Goal: Task Accomplishment & Management: Manage account settings

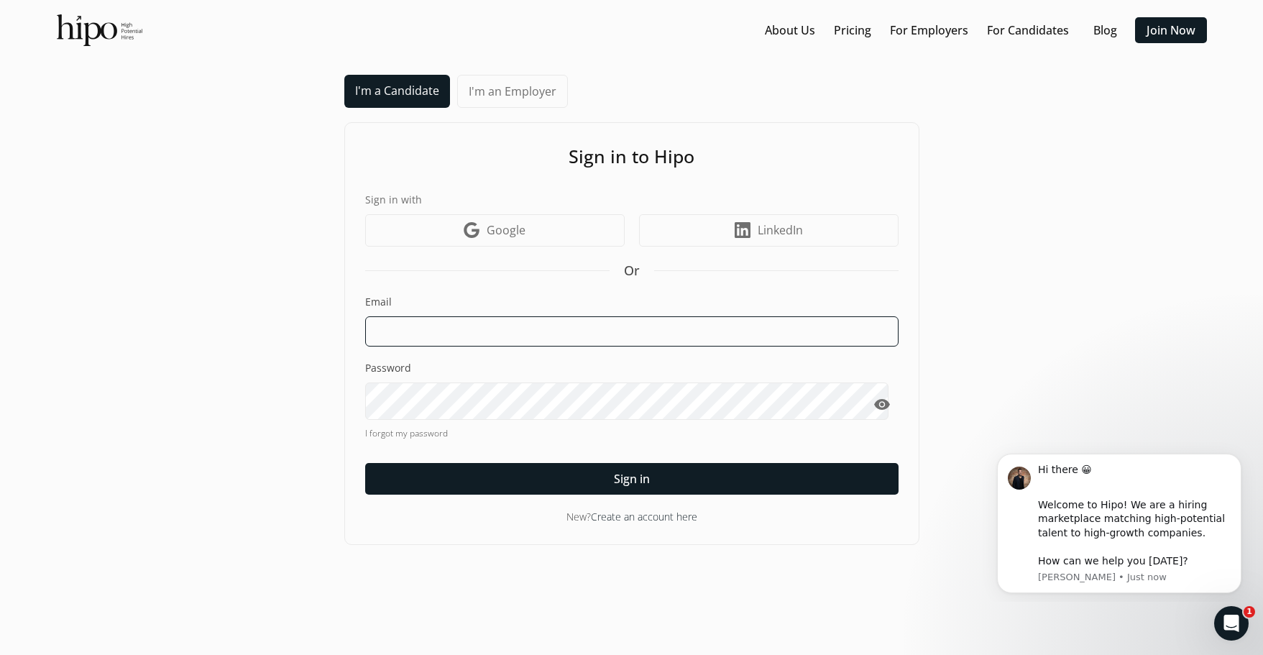
type input "Chuchom"
click at [875, 413] on span "visibility" at bounding box center [881, 404] width 17 height 17
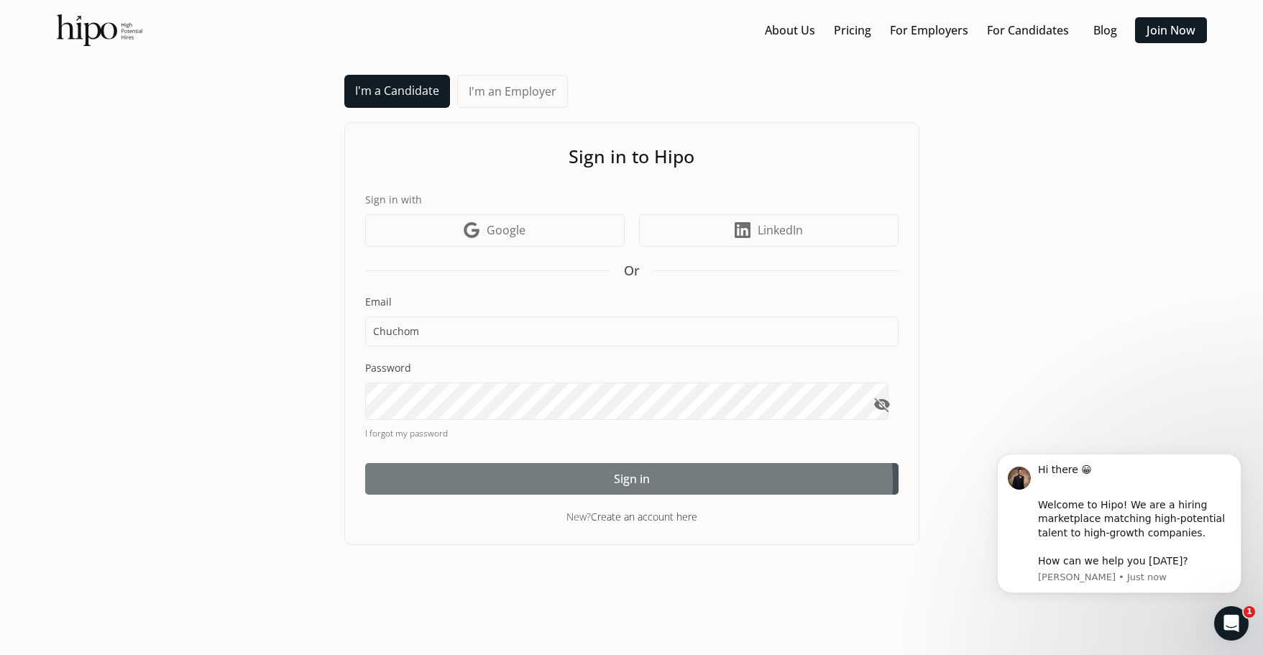
click at [633, 487] on span "Sign in" at bounding box center [632, 478] width 36 height 17
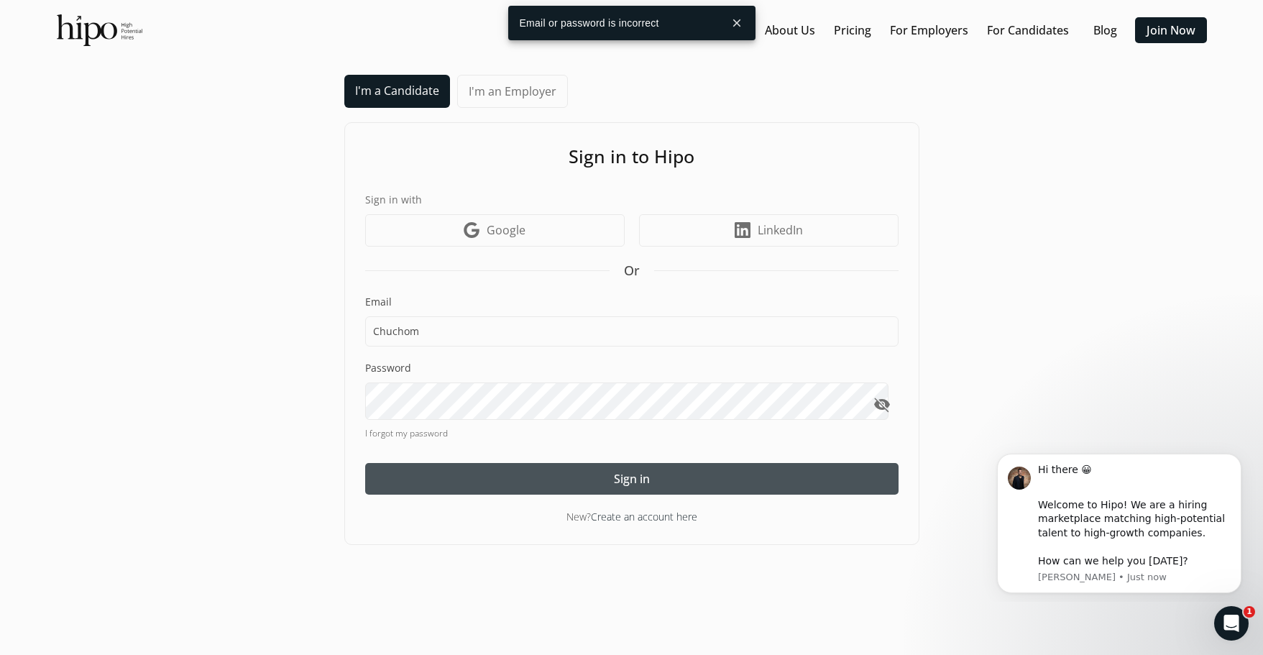
click at [740, 24] on button "close" at bounding box center [737, 23] width 26 height 26
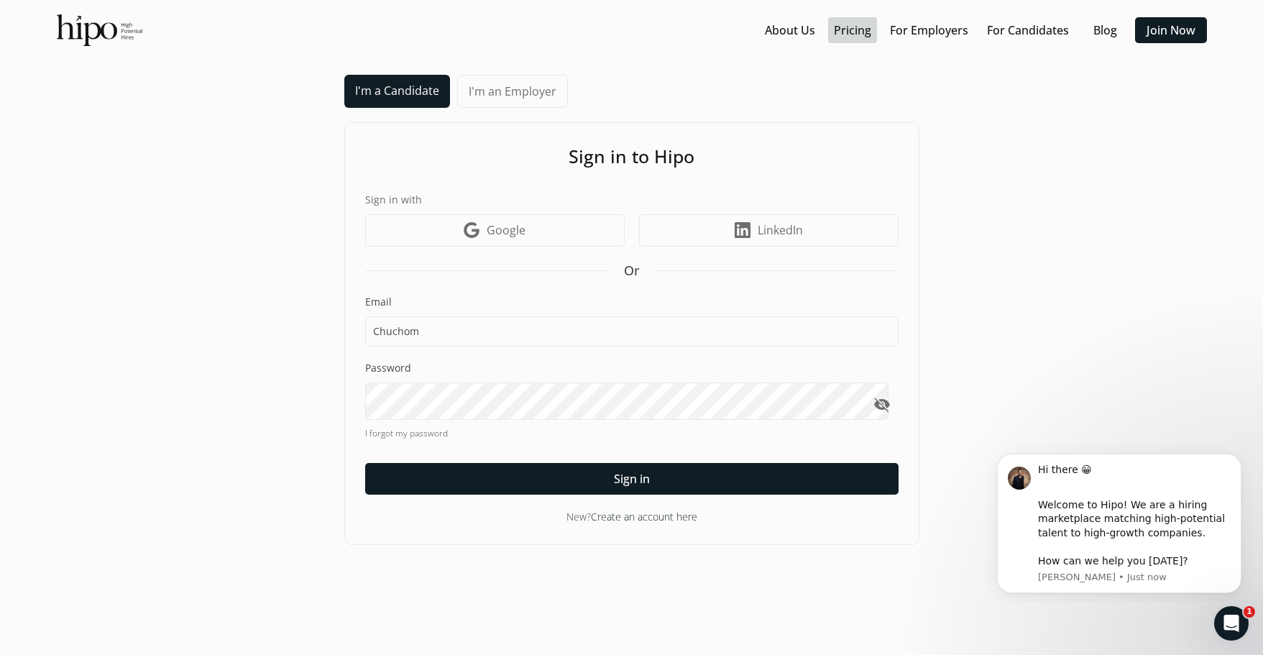
click at [834, 34] on link "Pricing" at bounding box center [852, 30] width 37 height 17
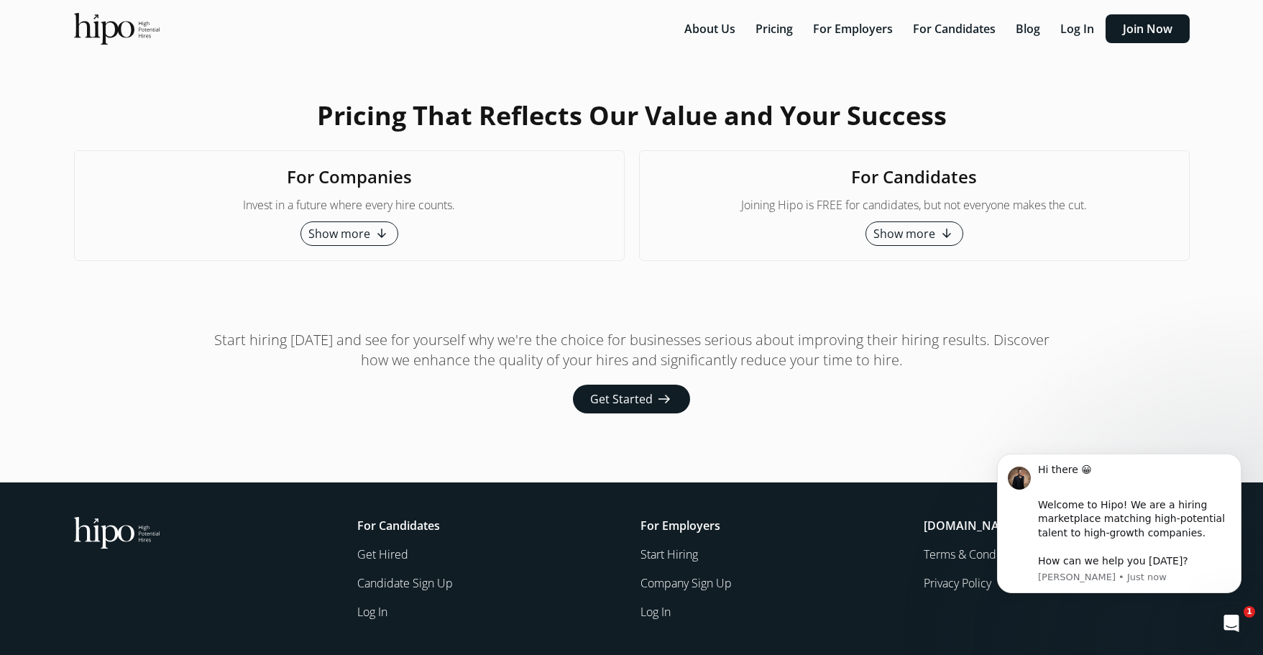
scroll to position [4690, 0]
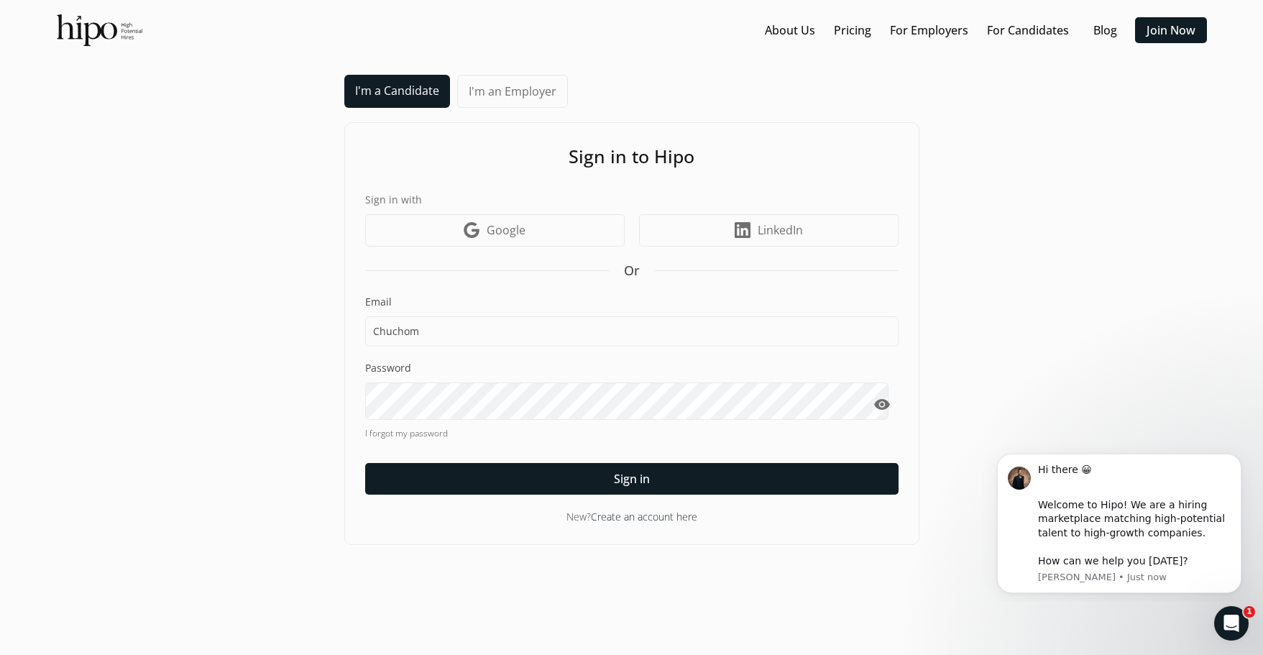
click at [262, 262] on div "I'm a Candidate I'm an Employer Sign in to Hipo Sign in with Google icon Google…" at bounding box center [631, 310] width 1234 height 470
click at [880, 413] on span "visibility" at bounding box center [881, 404] width 17 height 17
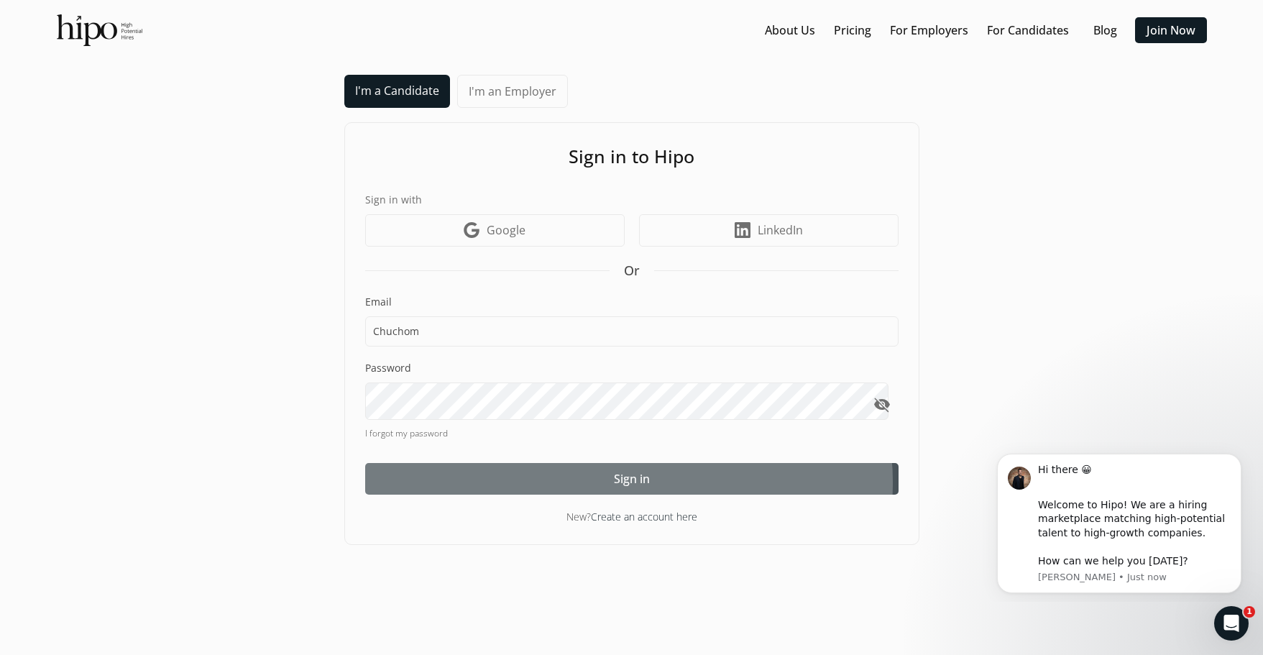
click at [625, 487] on span "Sign in" at bounding box center [632, 478] width 36 height 17
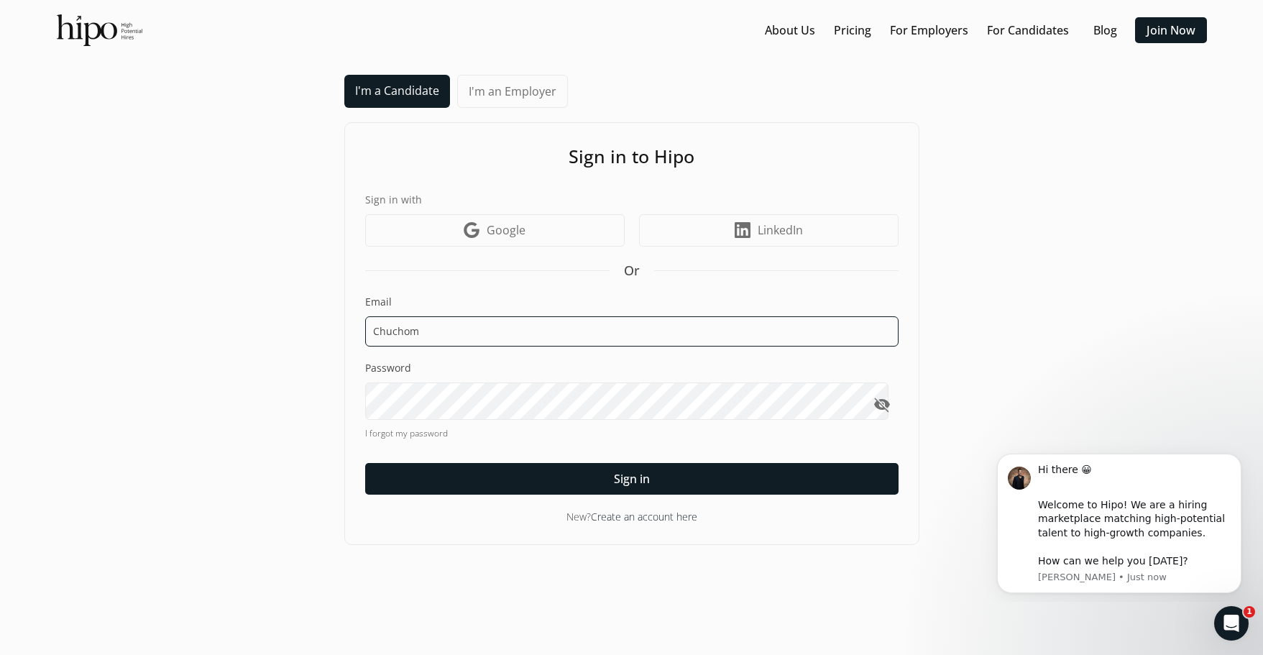
click at [512, 346] on input "Chuchom" at bounding box center [631, 331] width 533 height 30
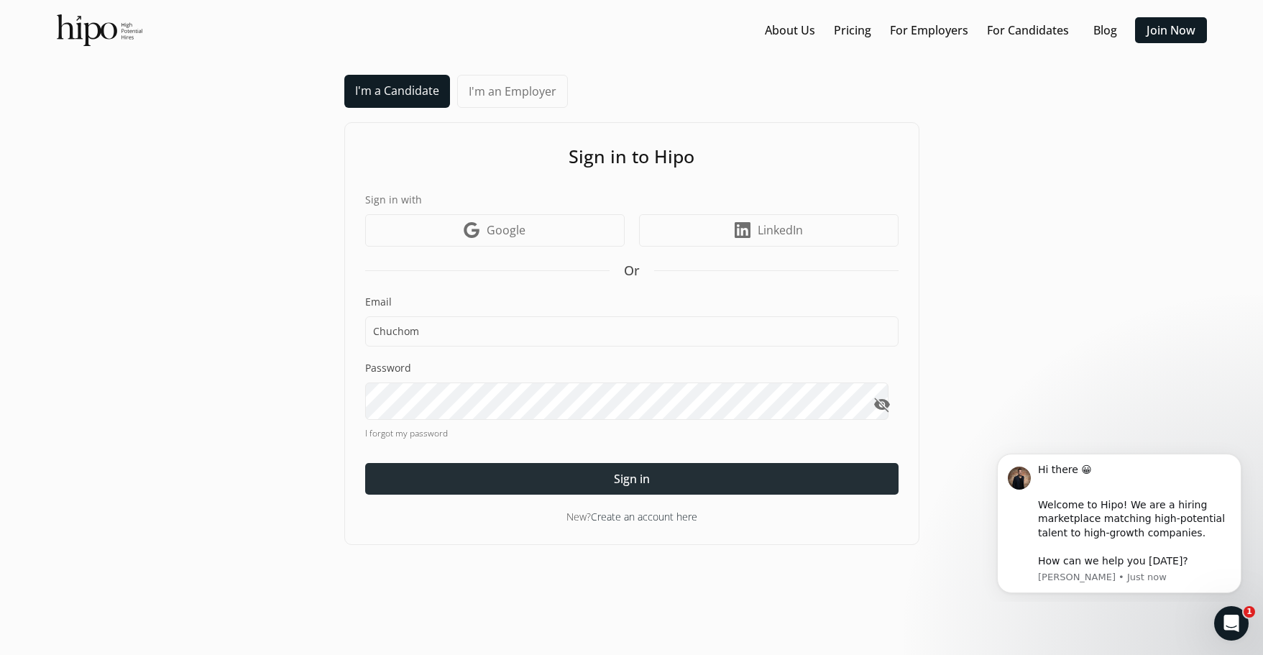
click at [614, 487] on span "Sign in" at bounding box center [632, 478] width 36 height 17
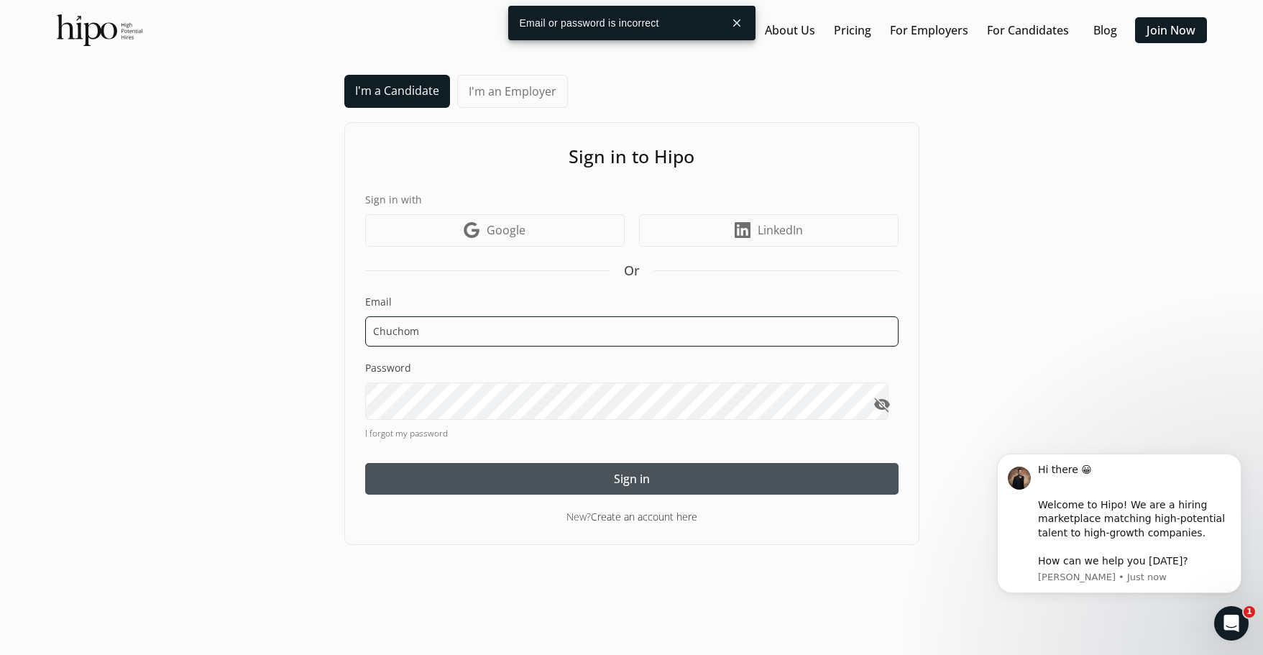
click at [461, 346] on input "Chuchom" at bounding box center [631, 331] width 533 height 30
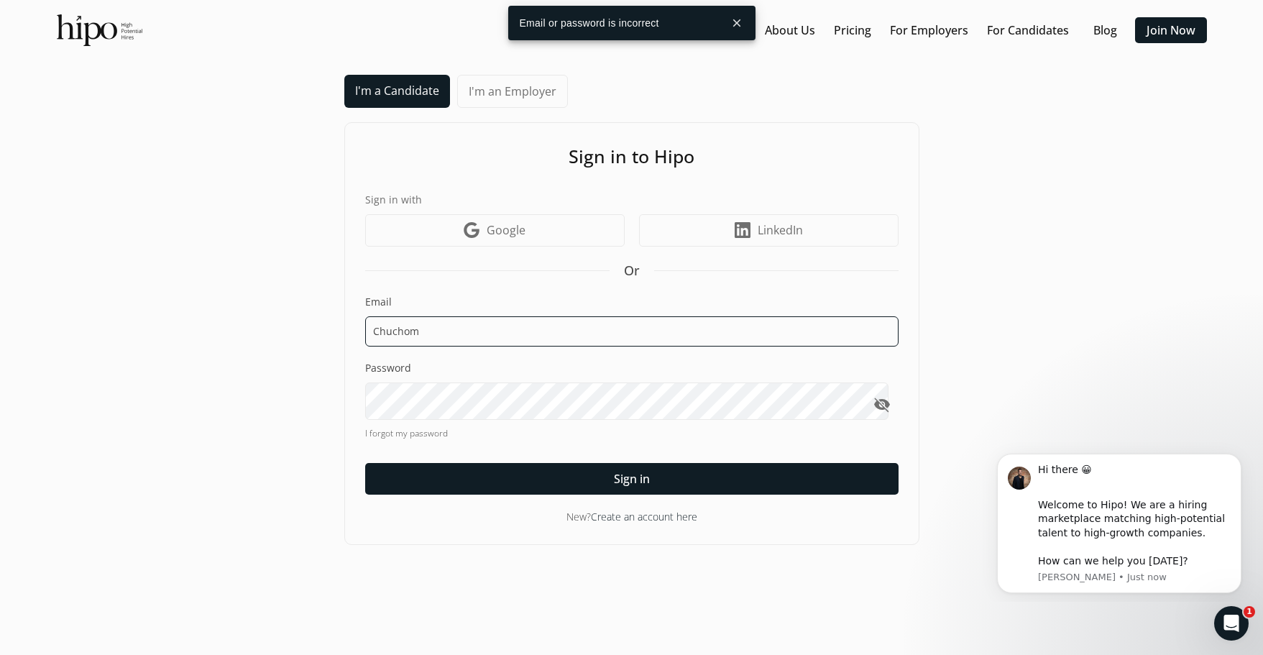
drag, startPoint x: 460, startPoint y: 376, endPoint x: 355, endPoint y: 359, distance: 106.3
click at [355, 359] on div "Sign in to Hipo Sign in with Google icon Google LinkedIn icon LinkedIn Or Email…" at bounding box center [631, 333] width 575 height 423
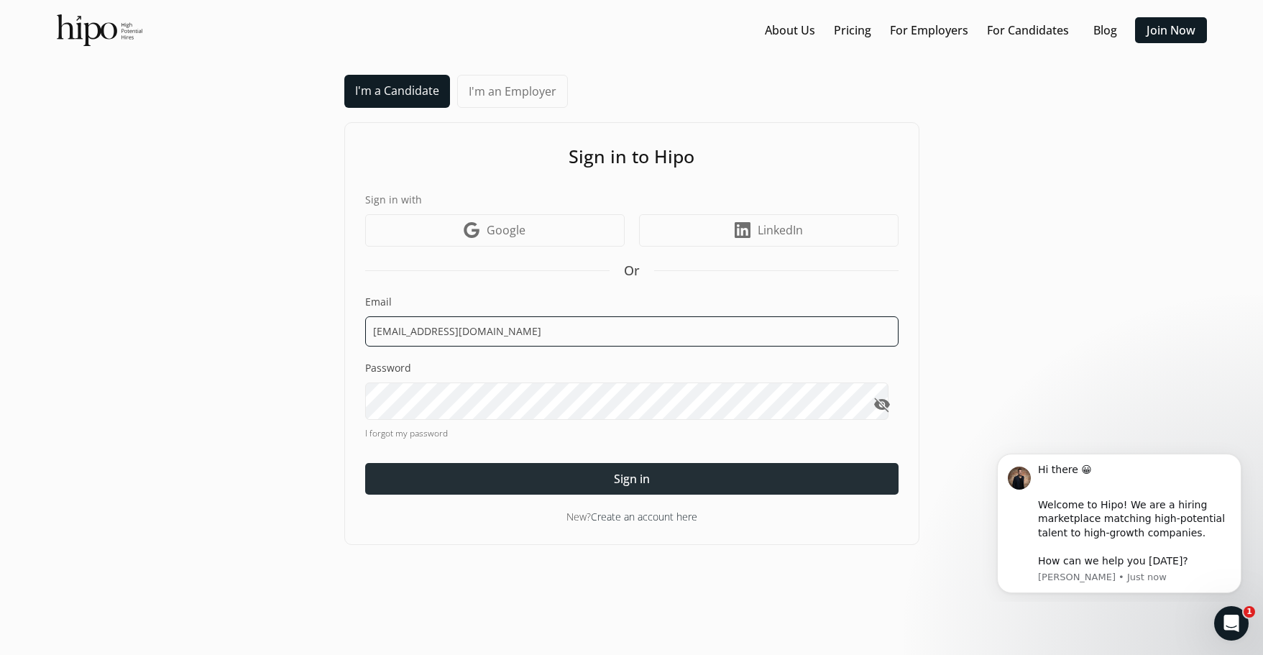
type input "van.chuchom@gmail.com"
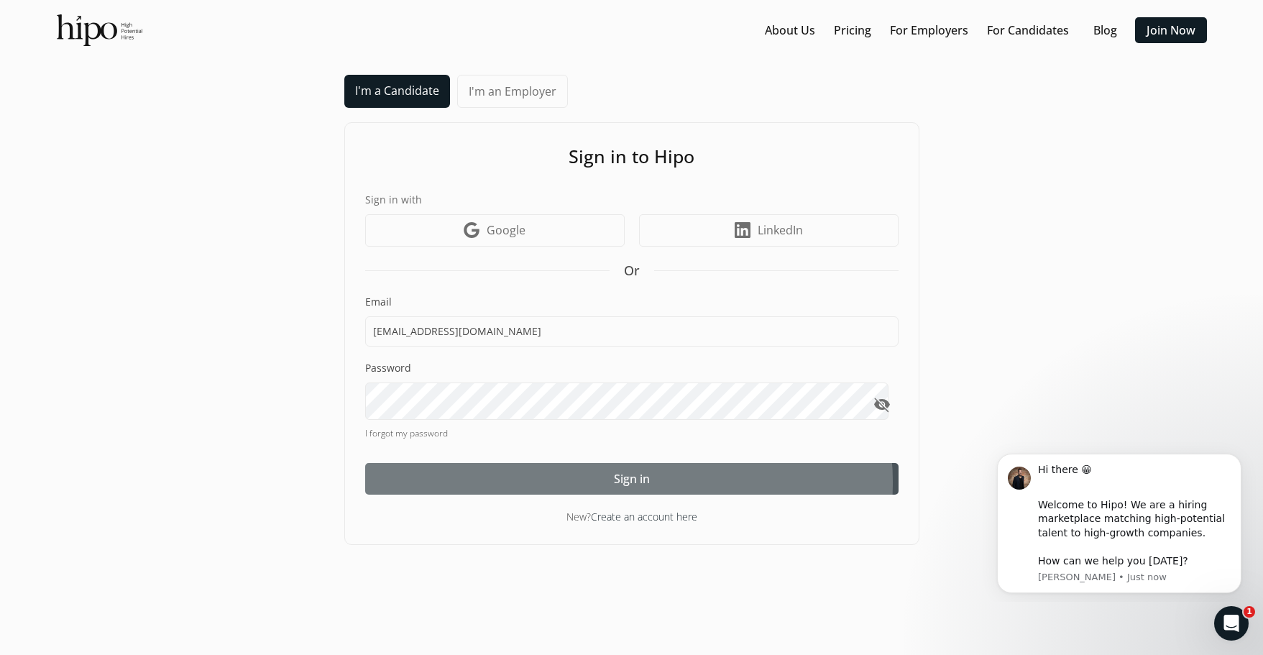
click at [629, 487] on span "Sign in" at bounding box center [632, 478] width 36 height 17
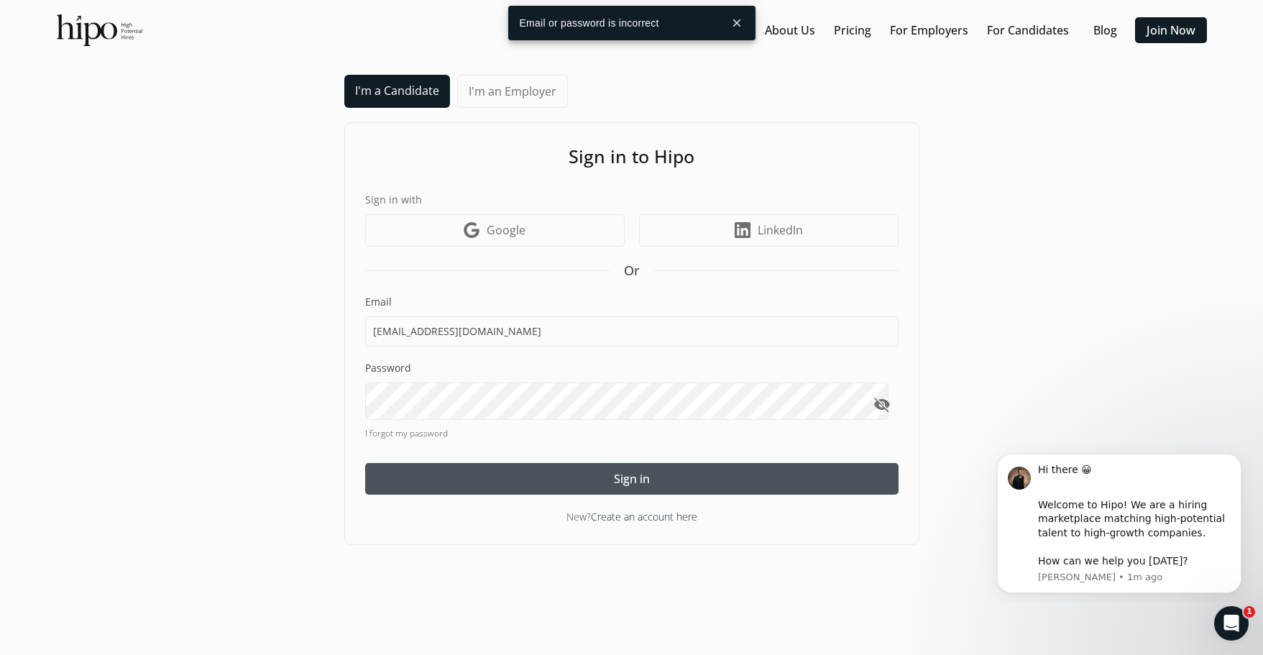
click at [737, 27] on button "close" at bounding box center [737, 23] width 26 height 26
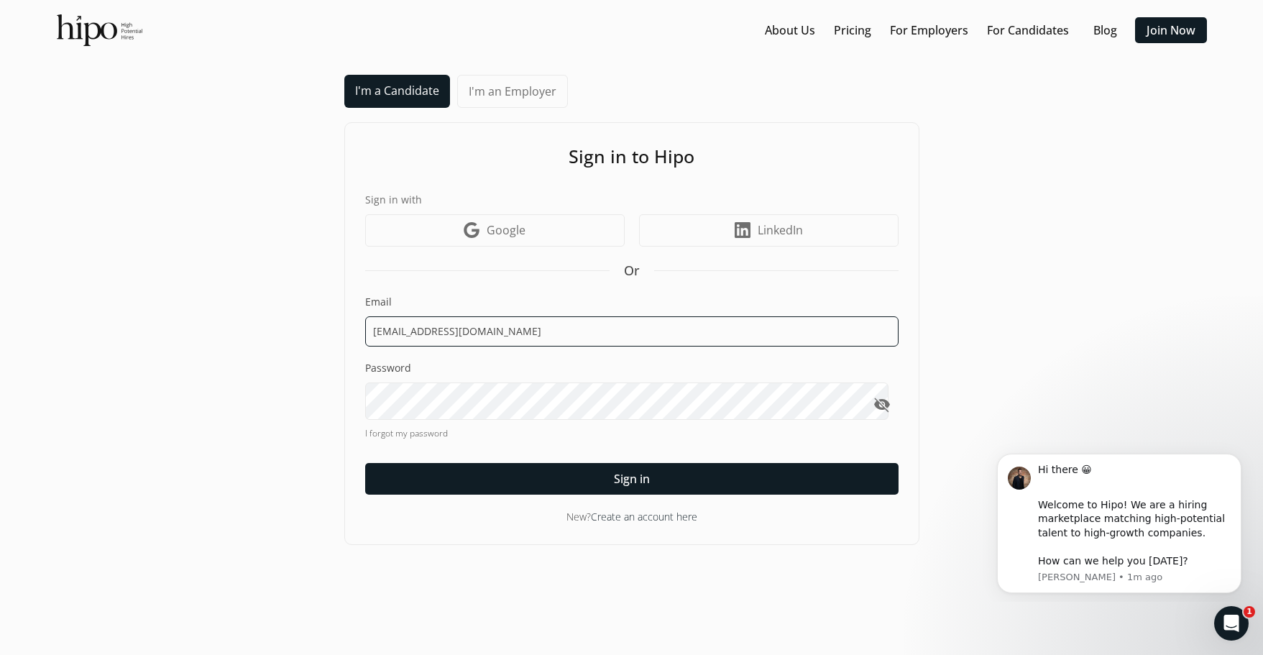
click at [595, 346] on input "van.chuchom@gmail.com" at bounding box center [631, 331] width 533 height 30
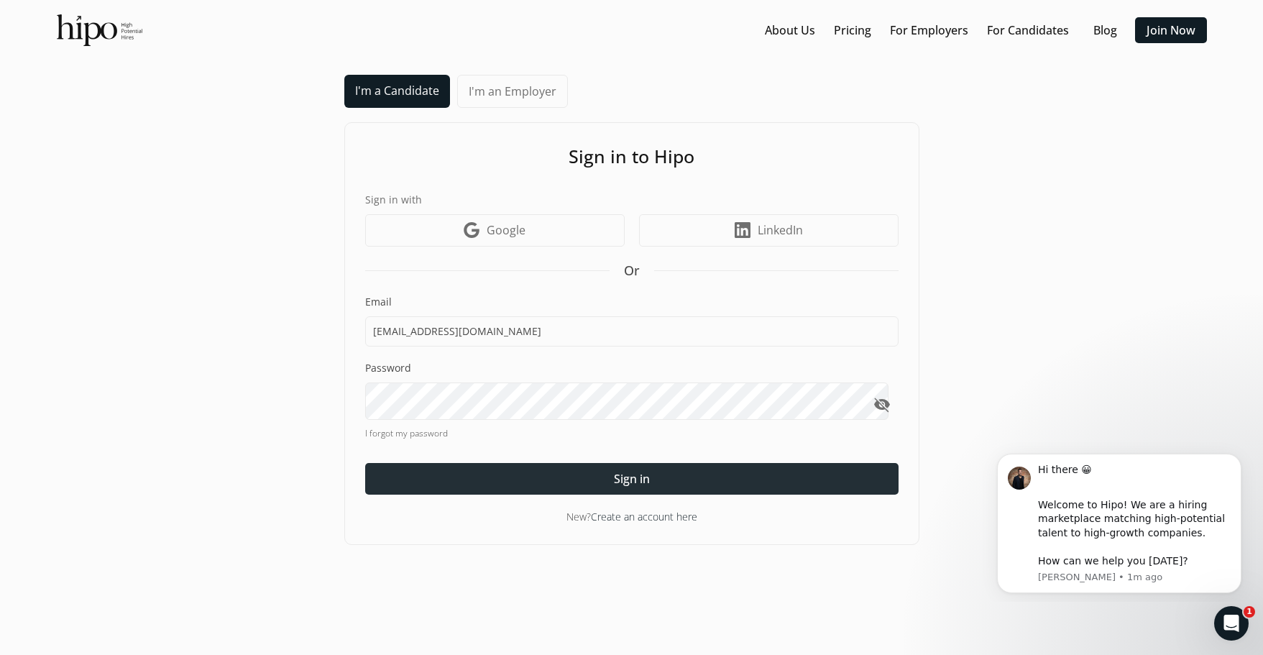
click at [632, 487] on span "Sign in" at bounding box center [632, 478] width 36 height 17
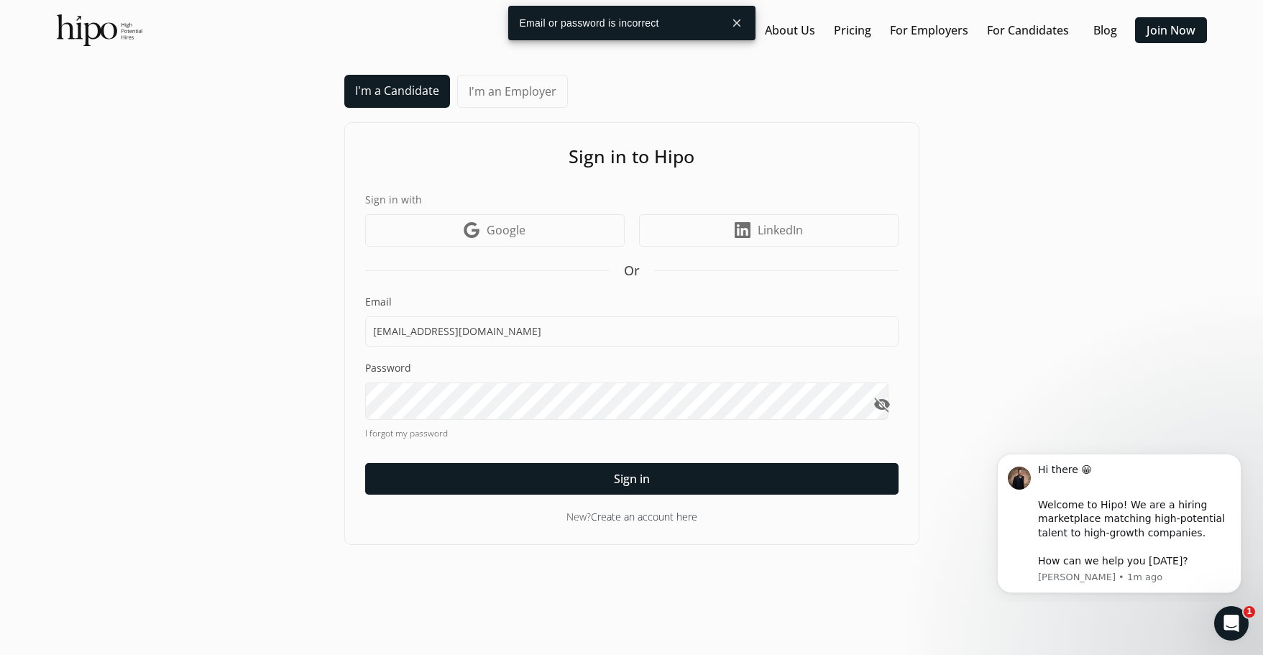
click at [253, 110] on div "I'm a Candidate I'm an Employer Sign in to Hipo Sign in with Google icon Google…" at bounding box center [631, 310] width 1234 height 470
